Goal: Task Accomplishment & Management: Manage account settings

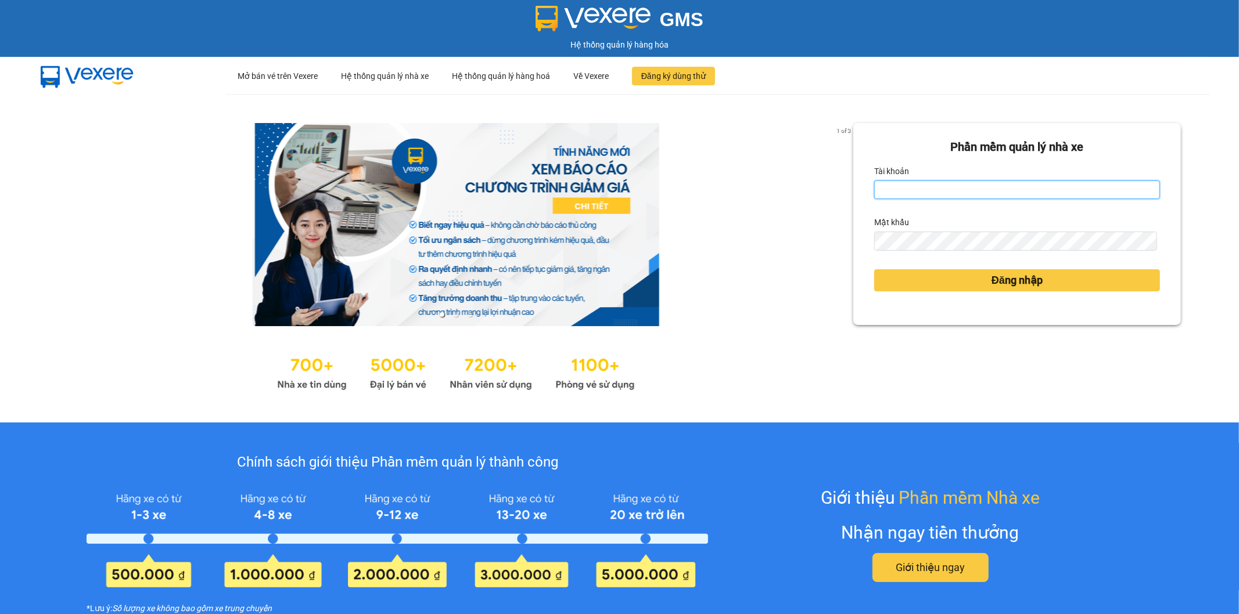
click at [896, 189] on input "Tài khoản" at bounding box center [1017, 190] width 286 height 19
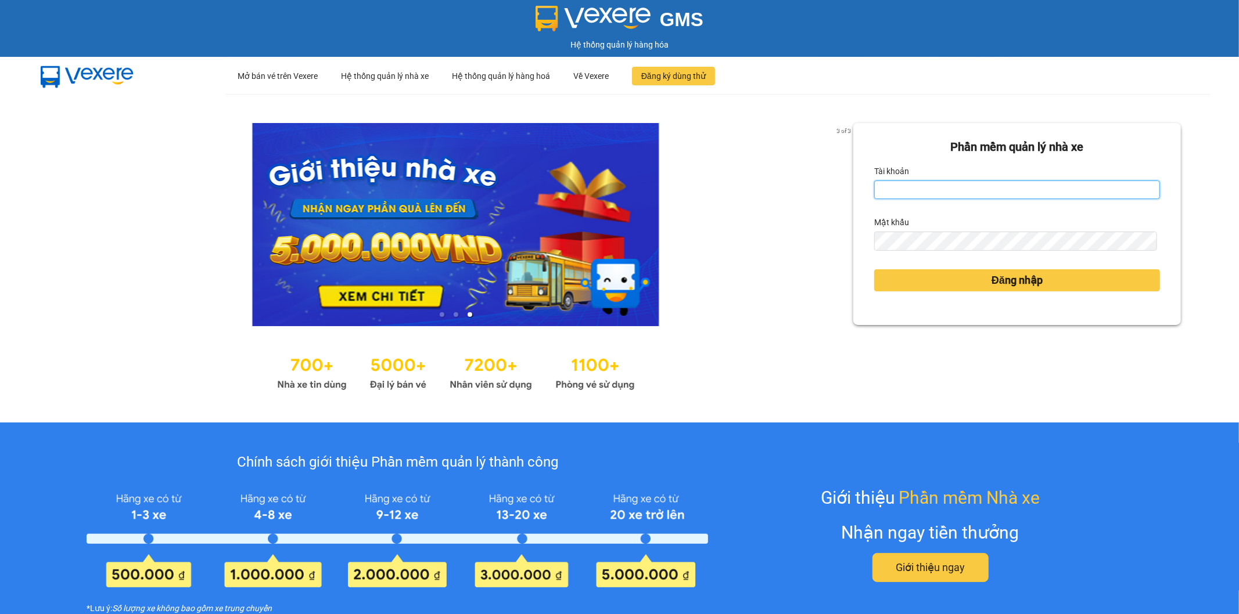
drag, startPoint x: 923, startPoint y: 189, endPoint x: 916, endPoint y: 195, distance: 9.5
click at [923, 189] on input "Tài khoản" at bounding box center [1017, 190] width 286 height 19
click at [880, 188] on input "Thoant.thoidai" at bounding box center [1017, 190] width 286 height 19
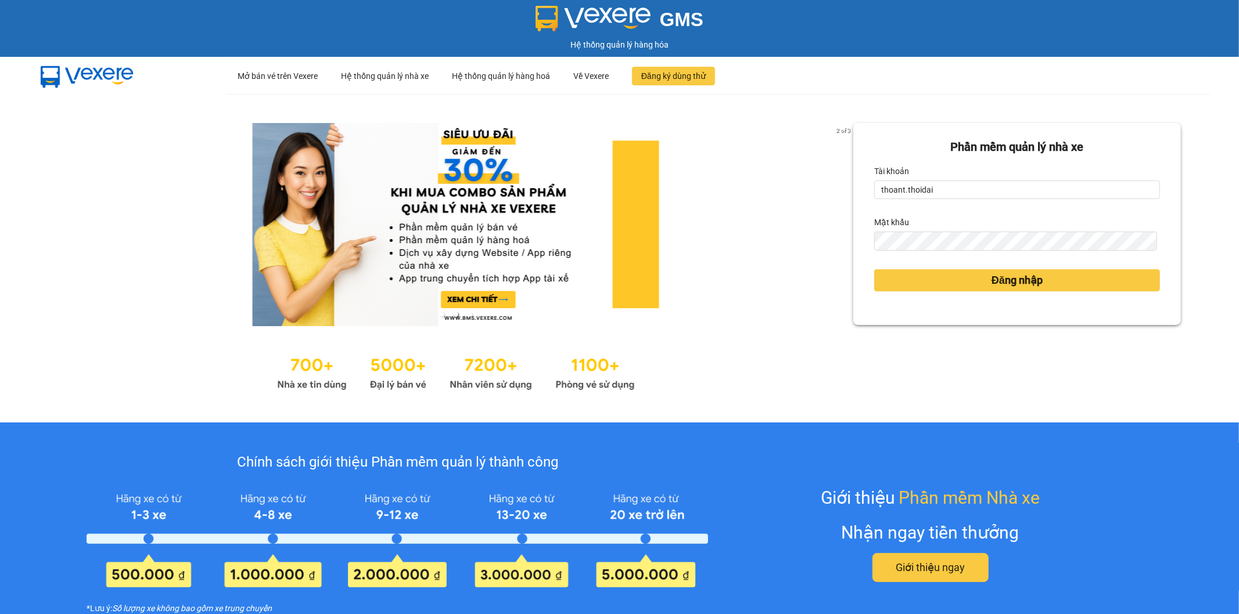
type input "thoant.thoidai"
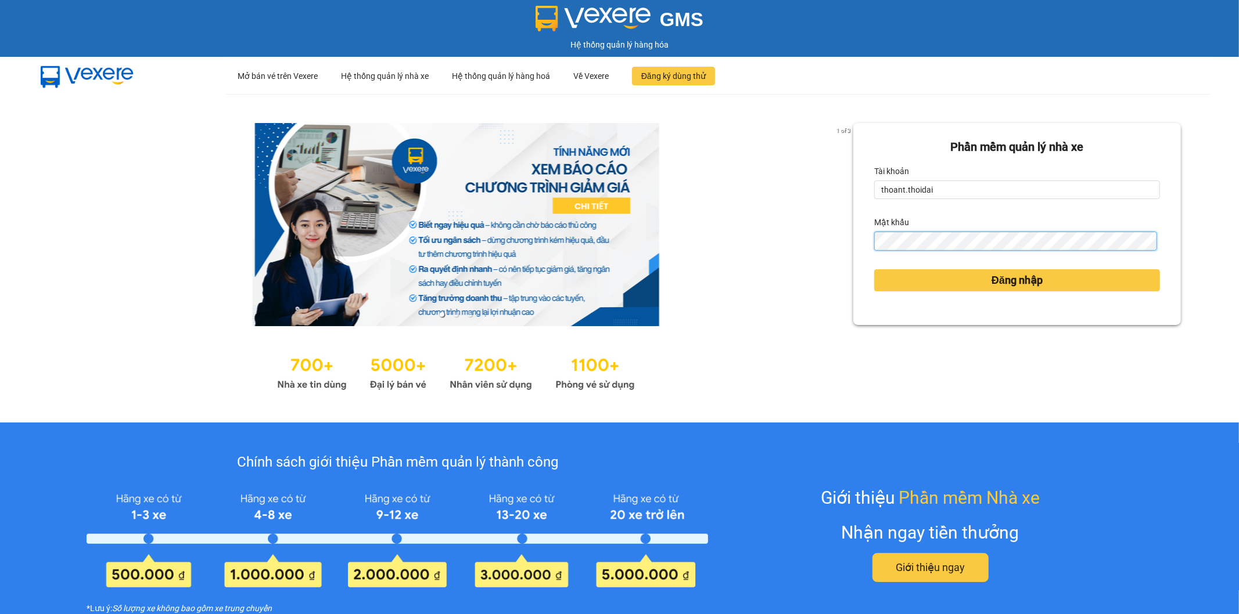
click at [874, 269] on button "Đăng nhập" at bounding box center [1017, 280] width 286 height 22
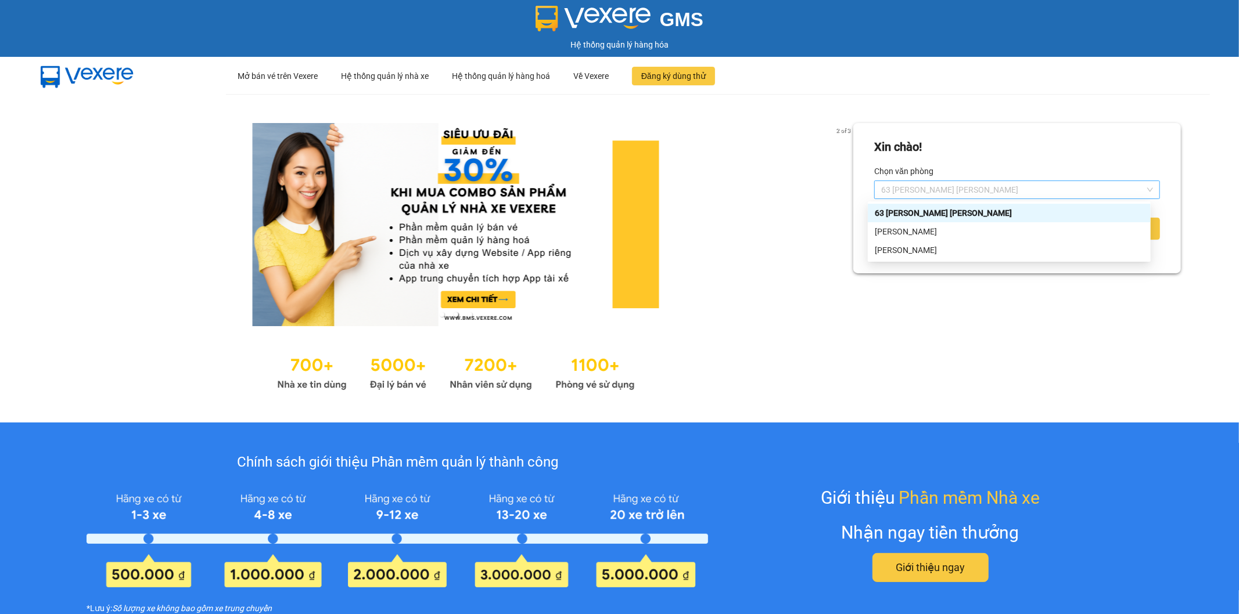
click at [1041, 195] on span "63 [PERSON_NAME] [PERSON_NAME]" at bounding box center [1017, 189] width 272 height 17
click at [988, 237] on div "[PERSON_NAME]" at bounding box center [1008, 231] width 269 height 13
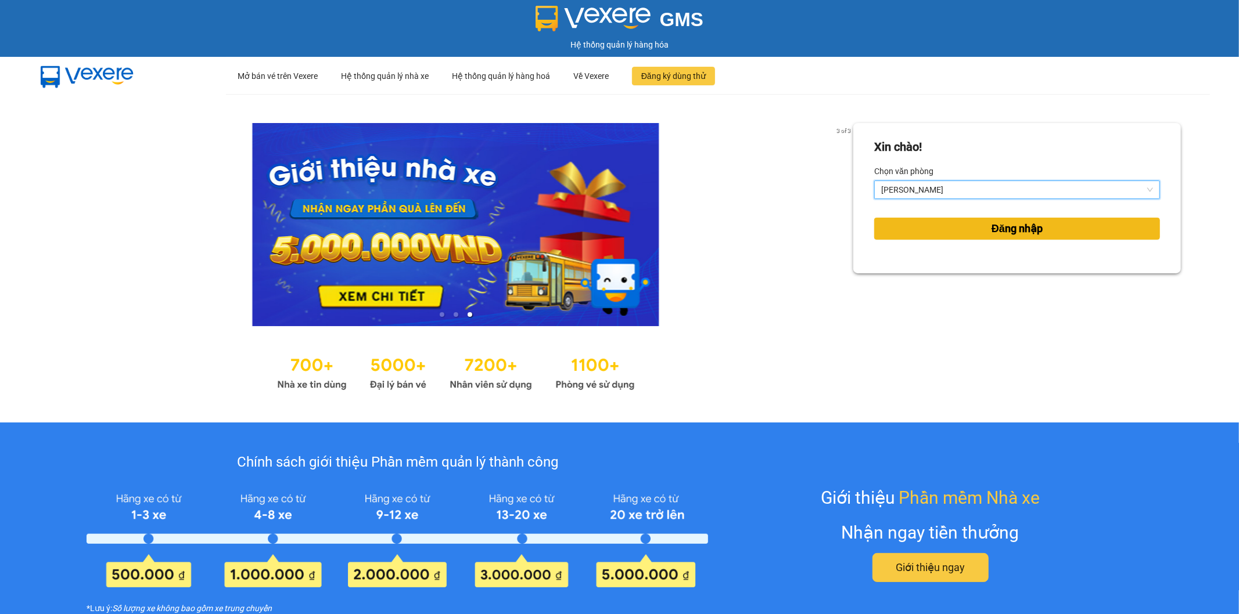
click at [1002, 230] on span "Đăng nhập" at bounding box center [1016, 229] width 51 height 16
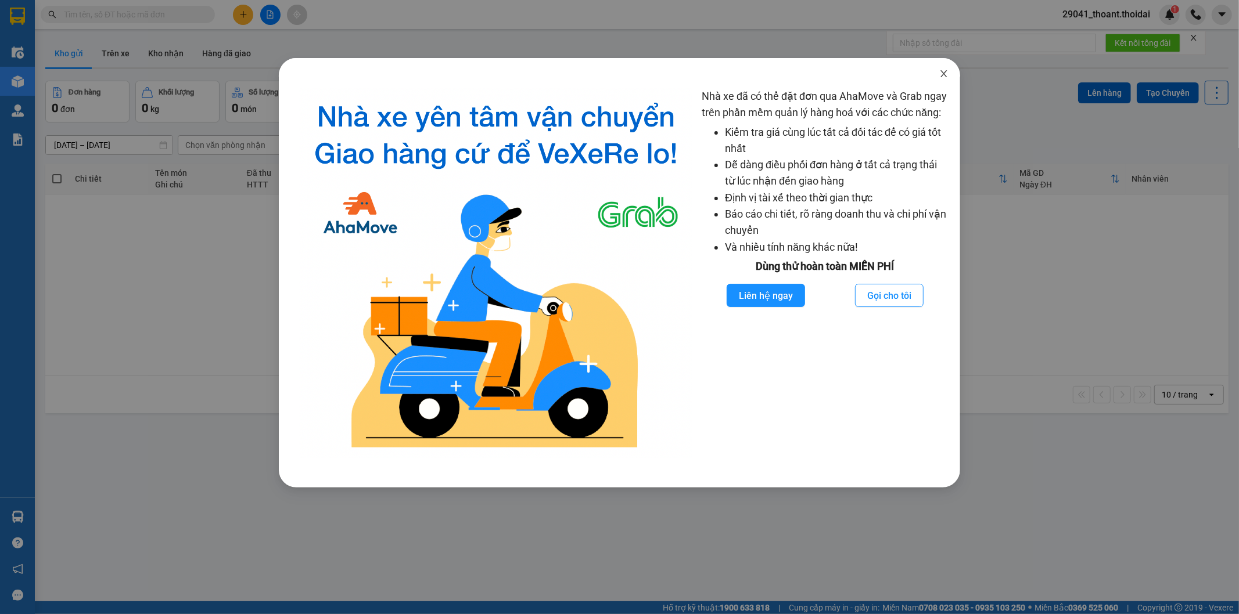
click at [944, 73] on icon "close" at bounding box center [943, 73] width 9 height 9
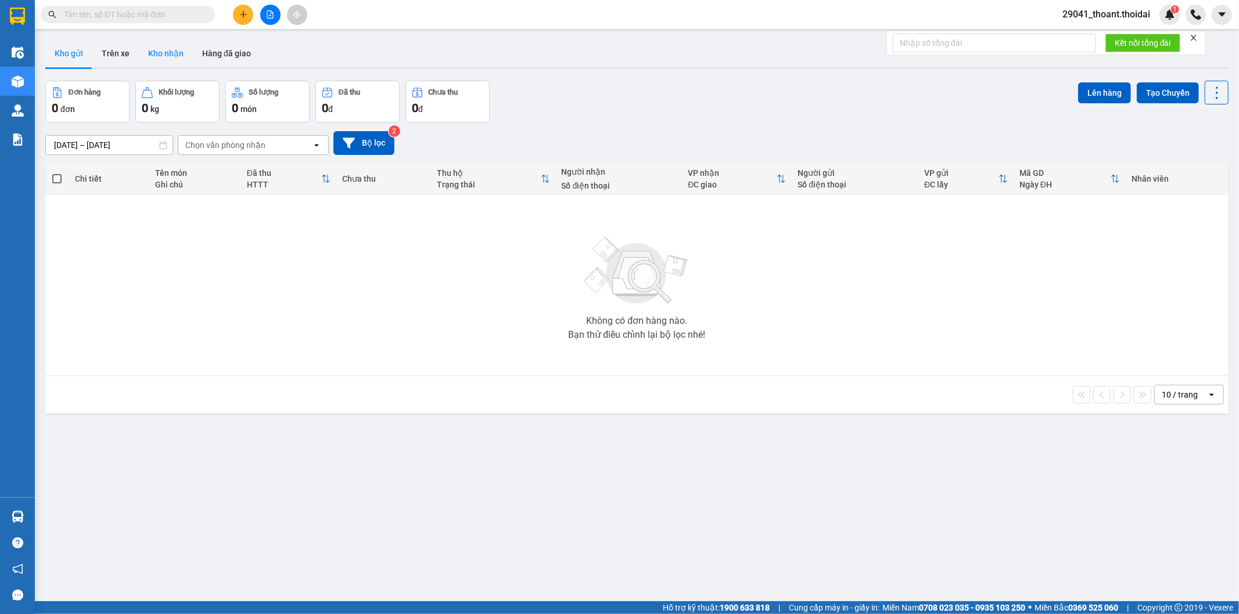
click at [167, 54] on button "Kho nhận" at bounding box center [166, 53] width 54 height 28
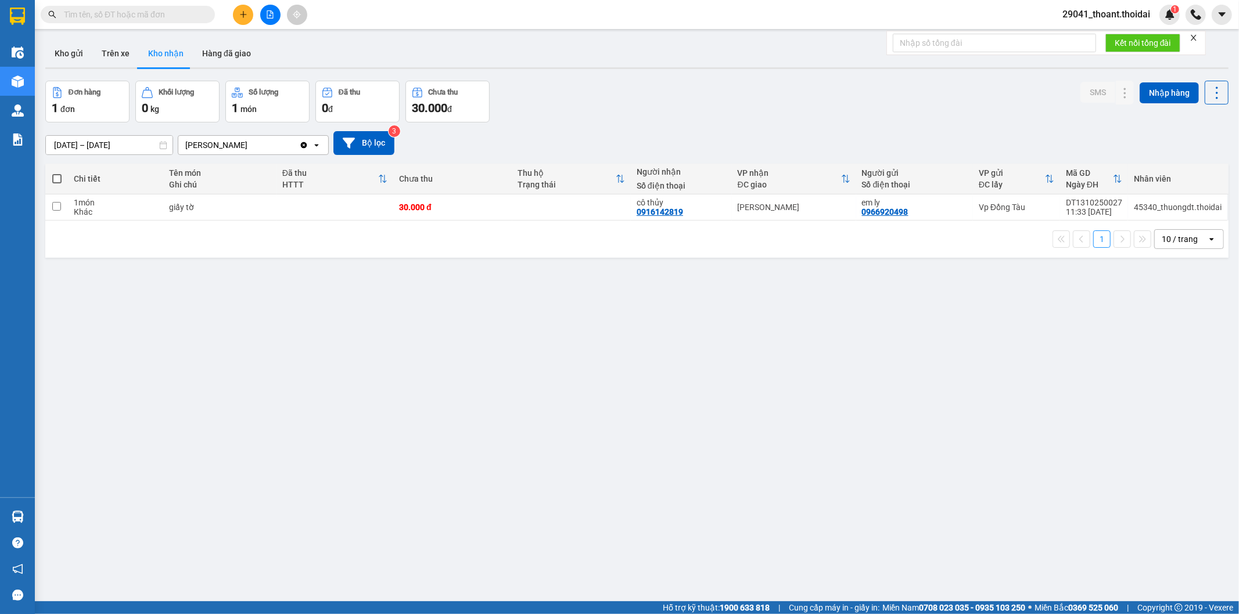
click at [120, 141] on input "[DATE] – [DATE]" at bounding box center [109, 145] width 127 height 19
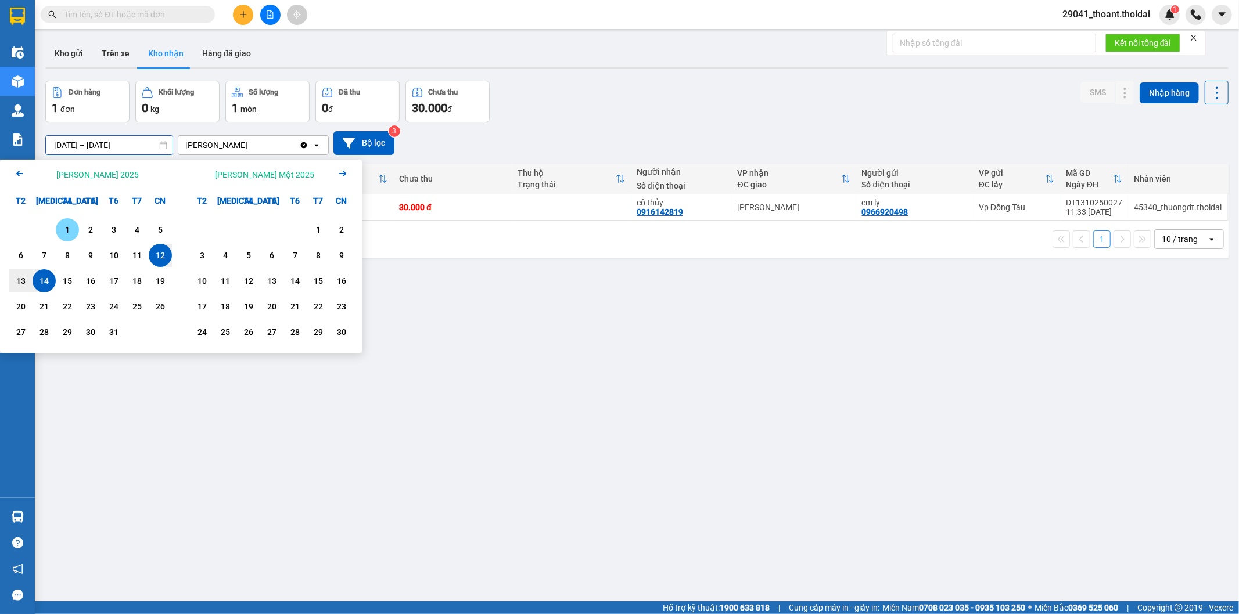
click at [61, 228] on div "1" at bounding box center [67, 230] width 16 height 14
click at [159, 139] on input "[DATE] – / /" at bounding box center [109, 145] width 127 height 19
click at [142, 142] on input "[DATE] – / /" at bounding box center [109, 145] width 127 height 19
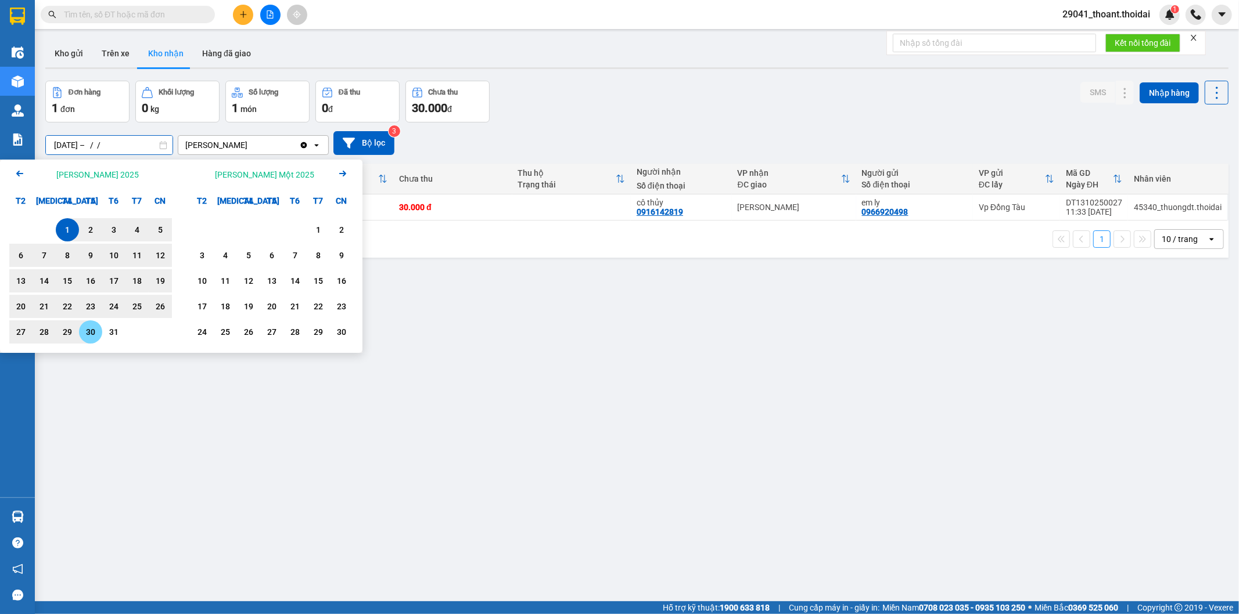
drag, startPoint x: 101, startPoint y: 332, endPoint x: 110, endPoint y: 333, distance: 9.4
click at [103, 332] on div "27 28 29 30 31" at bounding box center [90, 332] width 163 height 23
click at [111, 333] on div "31" at bounding box center [114, 332] width 16 height 14
type input "[DATE] – [DATE]"
